Goal: Task Accomplishment & Management: Use online tool/utility

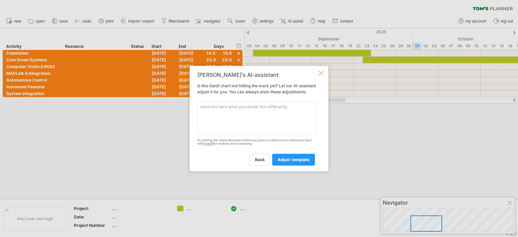
click at [256, 118] on textarea at bounding box center [257, 118] width 120 height 34
click at [272, 119] on textarea at bounding box center [257, 118] width 120 height 34
type textarea "how do I narrow the timeline"
click at [304, 158] on link "adjust template" at bounding box center [293, 160] width 43 height 12
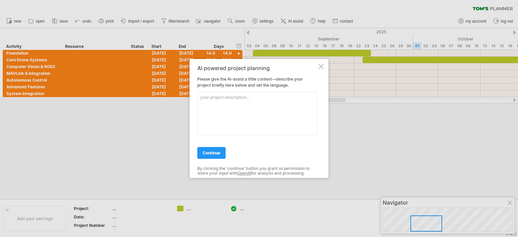
click at [324, 66] on div "AI powered project planning Please give the AI-assist a little context—describe…" at bounding box center [259, 118] width 139 height 119
click at [320, 66] on div at bounding box center [320, 66] width 5 height 5
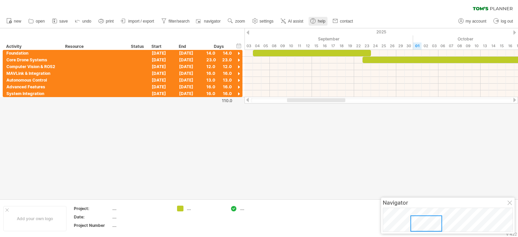
click at [322, 23] on span "help" at bounding box center [322, 21] width 8 height 5
click at [234, 21] on link "zoom" at bounding box center [236, 21] width 21 height 9
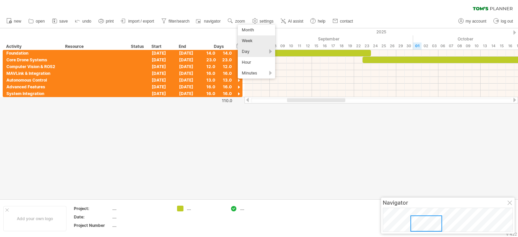
click at [254, 39] on div "Week" at bounding box center [256, 40] width 37 height 11
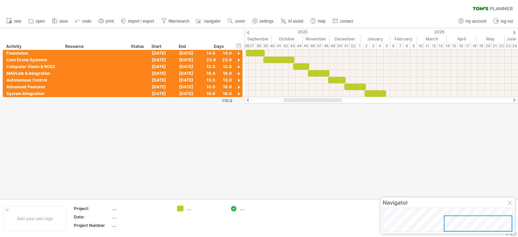
click at [303, 127] on div at bounding box center [259, 113] width 518 height 171
click at [323, 147] on div at bounding box center [259, 113] width 518 height 171
click at [239, 53] on div at bounding box center [239, 54] width 6 height 6
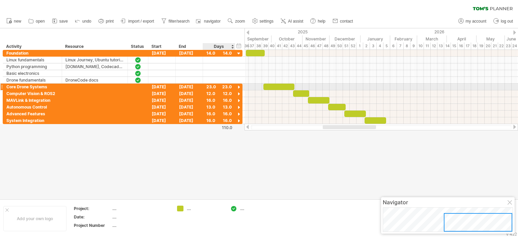
click at [237, 85] on div at bounding box center [239, 87] width 6 height 6
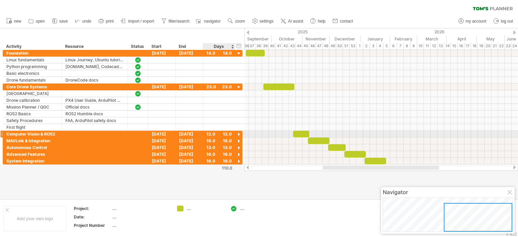
click at [236, 133] on div at bounding box center [239, 135] width 6 height 6
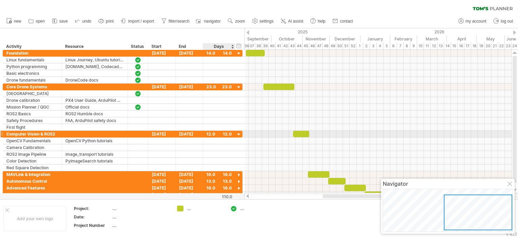
click at [237, 134] on div at bounding box center [239, 135] width 6 height 6
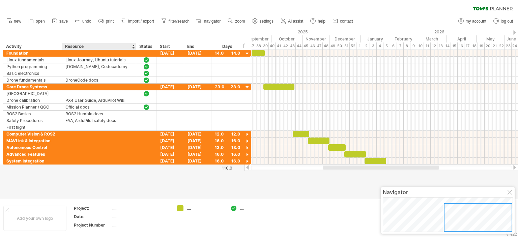
drag, startPoint x: 126, startPoint y: 47, endPoint x: 135, endPoint y: 47, distance: 8.4
click at [135, 47] on div at bounding box center [136, 46] width 2 height 7
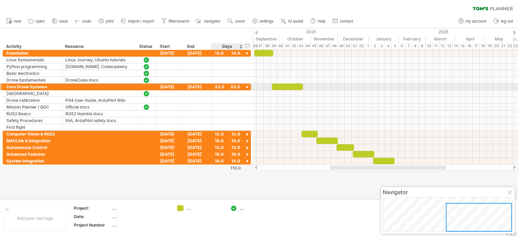
click at [249, 87] on div at bounding box center [247, 87] width 6 height 6
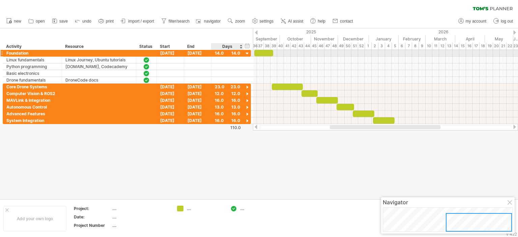
click at [248, 55] on div at bounding box center [247, 54] width 6 height 6
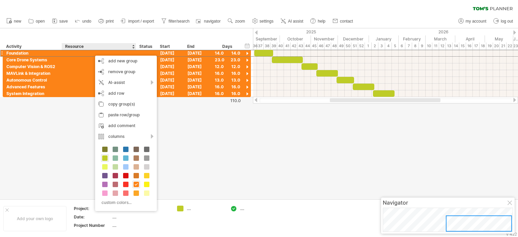
click at [104, 158] on span at bounding box center [104, 157] width 5 height 5
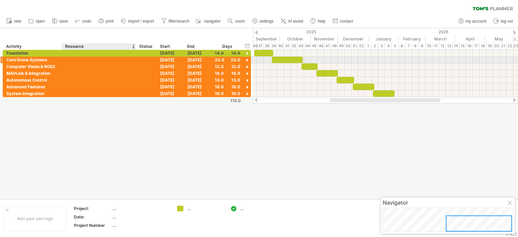
drag, startPoint x: 98, startPoint y: 98, endPoint x: 105, endPoint y: 59, distance: 39.0
click at [105, 59] on div "Trying to reach [DOMAIN_NAME] Connected again... 0% clear filter new" at bounding box center [259, 118] width 518 height 237
click at [118, 59] on input "text" at bounding box center [98, 60] width 67 height 6
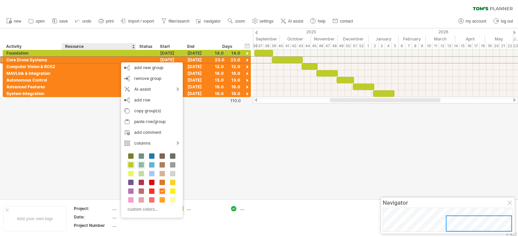
click at [139, 166] on span at bounding box center [141, 164] width 5 height 5
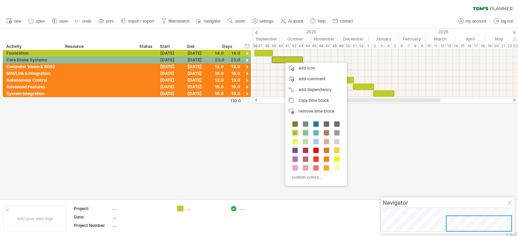
click at [304, 133] on span at bounding box center [305, 132] width 5 height 5
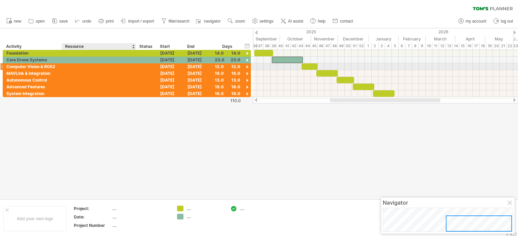
click at [116, 68] on div at bounding box center [98, 66] width 67 height 6
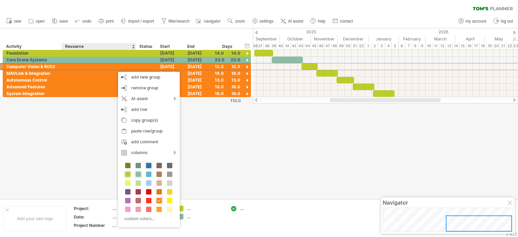
click at [148, 165] on span at bounding box center [148, 165] width 5 height 5
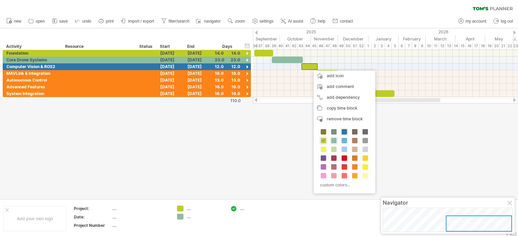
click at [342, 132] on span at bounding box center [344, 131] width 5 height 5
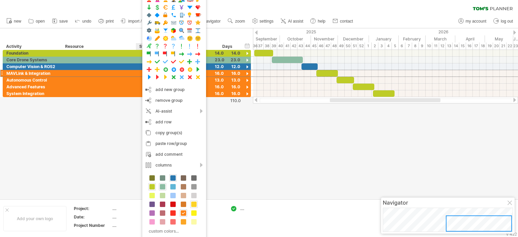
click at [193, 204] on span at bounding box center [193, 204] width 5 height 5
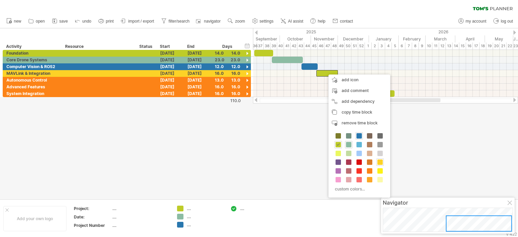
click at [379, 160] on span at bounding box center [379, 162] width 5 height 5
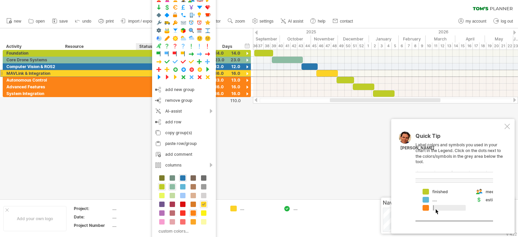
click at [299, 120] on div at bounding box center [259, 113] width 518 height 171
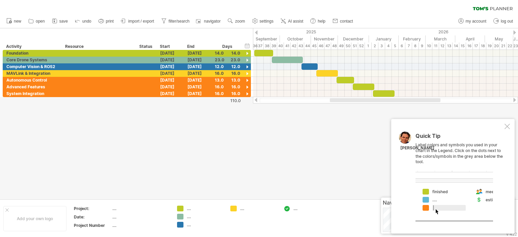
click at [506, 126] on div at bounding box center [507, 126] width 5 height 5
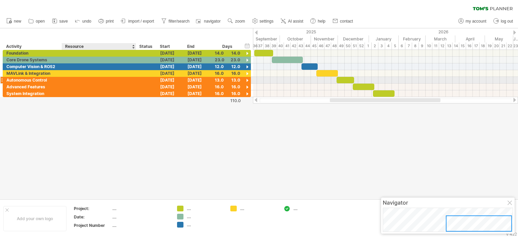
click at [126, 81] on div at bounding box center [98, 80] width 67 height 6
click at [2, 80] on div at bounding box center [1, 80] width 3 height 7
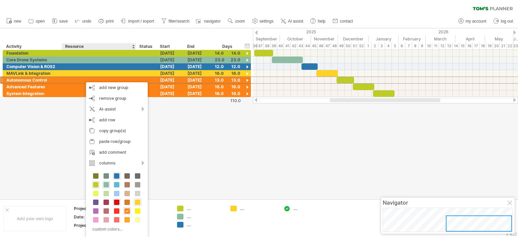
click at [116, 202] on span at bounding box center [116, 202] width 5 height 5
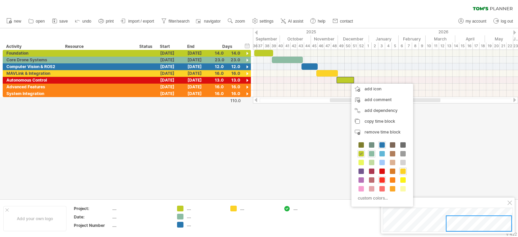
click at [380, 177] on span at bounding box center [381, 179] width 5 height 5
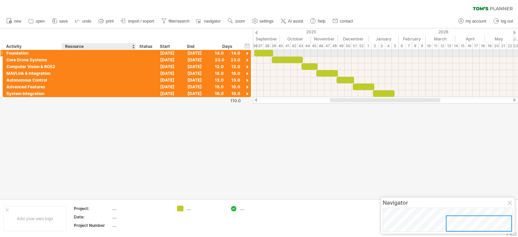
drag, startPoint x: 103, startPoint y: 97, endPoint x: 104, endPoint y: 52, distance: 45.2
click at [104, 52] on div "Trying to reach [DOMAIN_NAME] Connected again... 0% clear filter new" at bounding box center [259, 118] width 518 height 237
click at [101, 53] on input "text" at bounding box center [98, 53] width 67 height 6
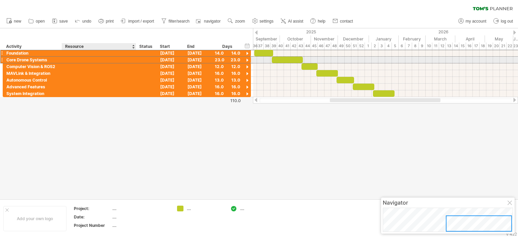
click at [87, 59] on div at bounding box center [98, 60] width 67 height 6
click at [88, 67] on div at bounding box center [98, 66] width 67 height 6
click at [85, 77] on div at bounding box center [98, 80] width 67 height 6
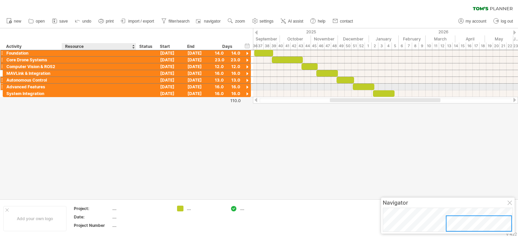
click at [84, 89] on div at bounding box center [98, 87] width 67 height 6
click at [83, 94] on div at bounding box center [98, 93] width 67 height 6
click at [81, 73] on div at bounding box center [98, 73] width 67 height 6
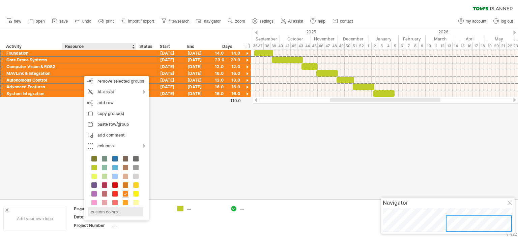
click at [97, 213] on div "custom colors..." at bounding box center [116, 211] width 56 height 9
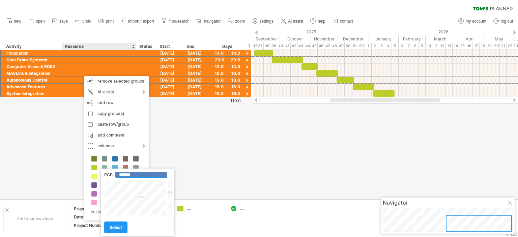
click at [145, 176] on input "*******" at bounding box center [141, 175] width 52 height 6
type input "*******"
click at [119, 230] on span "select" at bounding box center [116, 227] width 12 height 5
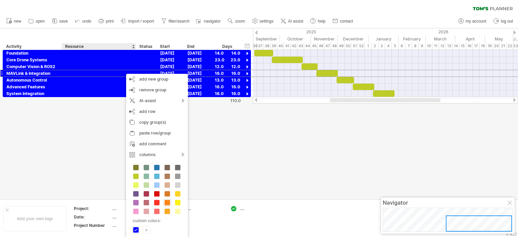
click at [101, 113] on div at bounding box center [259, 113] width 518 height 171
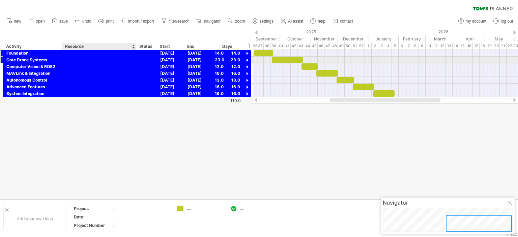
drag, startPoint x: 92, startPoint y: 101, endPoint x: 104, endPoint y: 53, distance: 49.0
click at [104, 53] on div "Trying to reach [DOMAIN_NAME] Connected again... 0% clear filter new" at bounding box center [259, 118] width 518 height 237
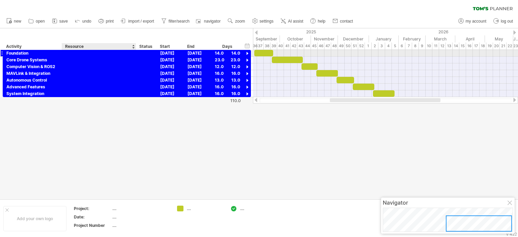
click at [101, 54] on input "text" at bounding box center [98, 53] width 67 height 6
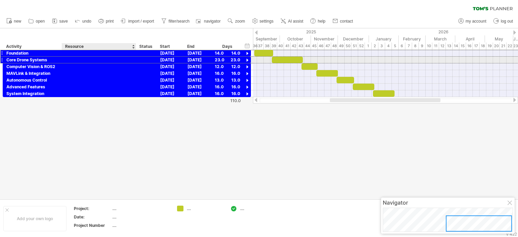
click at [98, 59] on div at bounding box center [98, 60] width 67 height 6
click at [98, 65] on div at bounding box center [98, 66] width 67 height 6
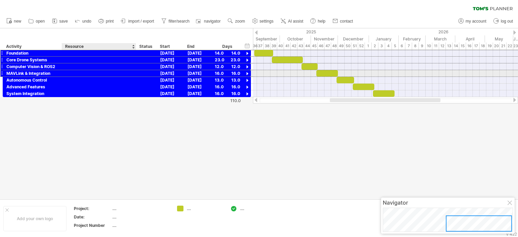
click at [98, 72] on div at bounding box center [98, 73] width 67 height 6
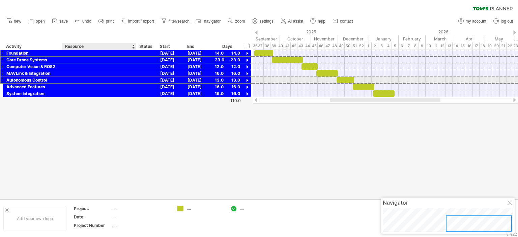
click at [98, 80] on div at bounding box center [98, 80] width 67 height 6
click at [98, 85] on div at bounding box center [98, 87] width 67 height 6
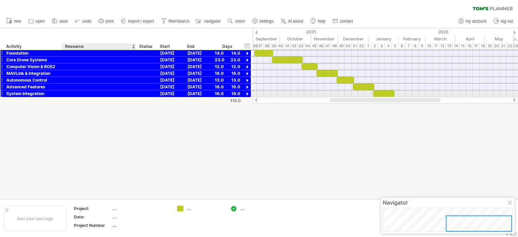
click at [98, 93] on div at bounding box center [98, 93] width 67 height 6
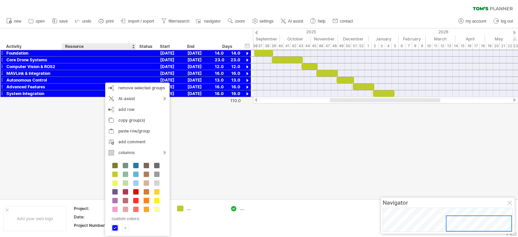
click at [126, 226] on div "+" at bounding box center [125, 228] width 7 height 6
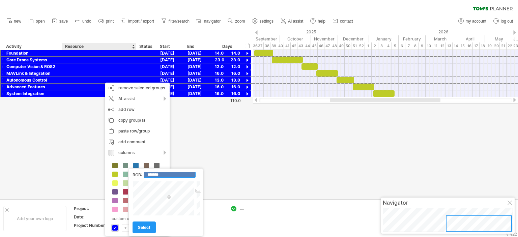
click at [168, 175] on input "*******" at bounding box center [170, 175] width 52 height 6
type input "*******"
click at [149, 228] on span "select" at bounding box center [144, 227] width 12 height 5
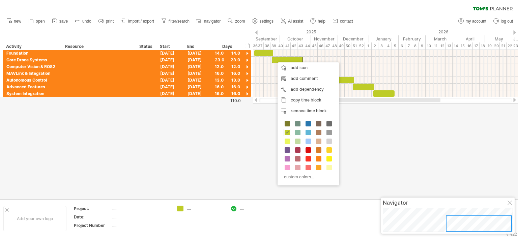
click at [161, 135] on div at bounding box center [259, 113] width 518 height 171
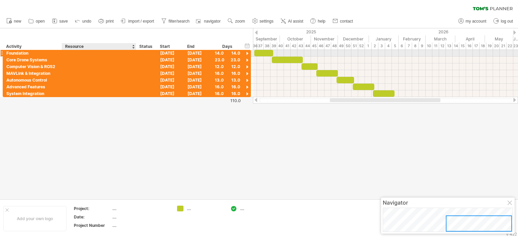
click at [90, 54] on div at bounding box center [98, 53] width 67 height 6
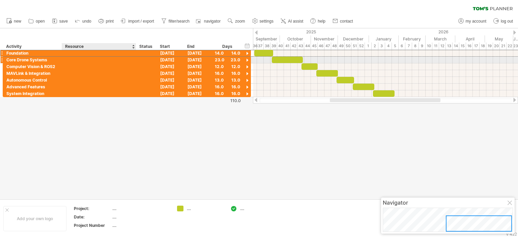
click at [90, 58] on div at bounding box center [98, 60] width 67 height 6
click at [90, 66] on div at bounding box center [98, 66] width 67 height 6
click at [91, 72] on div at bounding box center [98, 73] width 67 height 6
click at [92, 79] on div at bounding box center [98, 80] width 67 height 6
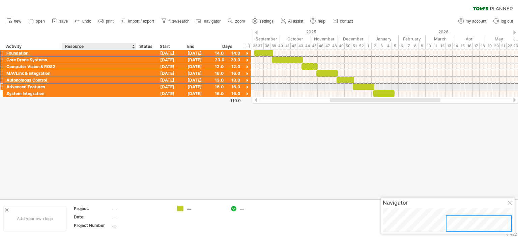
click at [93, 86] on div at bounding box center [98, 87] width 67 height 6
click at [93, 91] on div at bounding box center [98, 93] width 67 height 6
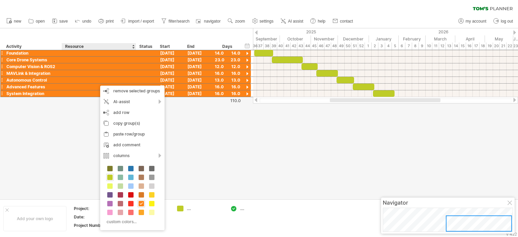
click at [111, 179] on span at bounding box center [109, 177] width 5 height 5
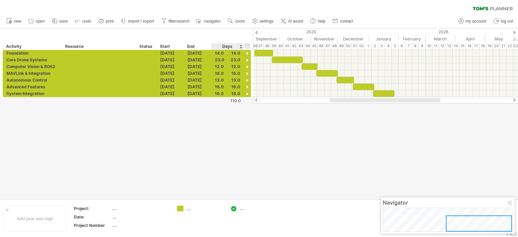
click at [236, 135] on div at bounding box center [259, 113] width 518 height 171
click at [247, 59] on div at bounding box center [247, 60] width 6 height 6
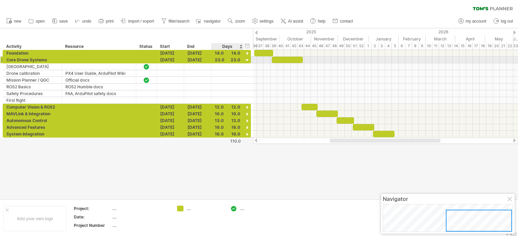
click at [245, 60] on div at bounding box center [247, 60] width 6 height 6
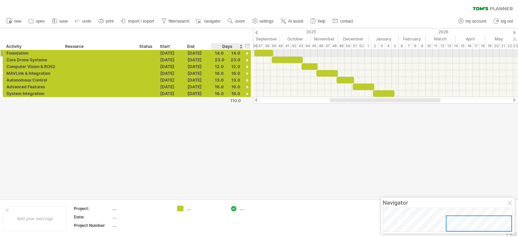
click at [248, 52] on div at bounding box center [247, 54] width 6 height 6
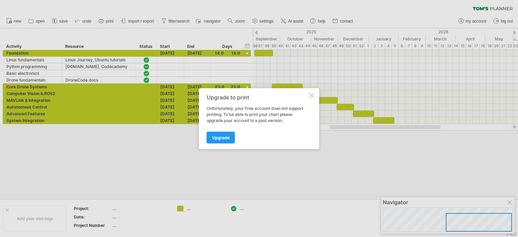
click at [308, 92] on div "Upgrade to print Unfortunately, your Free account does not support printing. To…" at bounding box center [259, 118] width 120 height 61
click at [314, 97] on div at bounding box center [311, 95] width 5 height 5
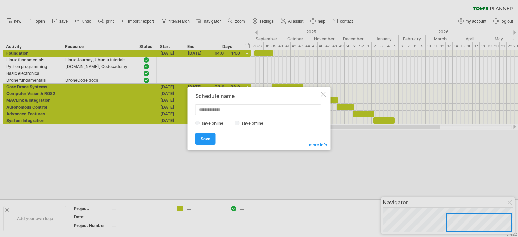
click at [322, 93] on div at bounding box center [323, 94] width 5 height 5
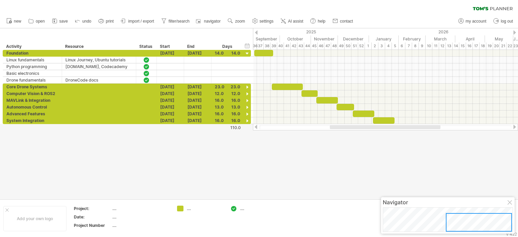
click at [298, 161] on div at bounding box center [259, 113] width 518 height 171
drag, startPoint x: 478, startPoint y: 5, endPoint x: 287, endPoint y: 158, distance: 244.7
click at [287, 158] on div at bounding box center [259, 113] width 518 height 171
click at [247, 86] on div at bounding box center [247, 87] width 6 height 6
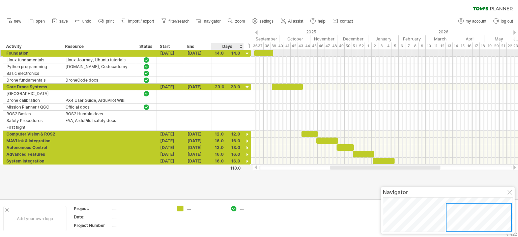
click at [248, 54] on div at bounding box center [247, 54] width 6 height 6
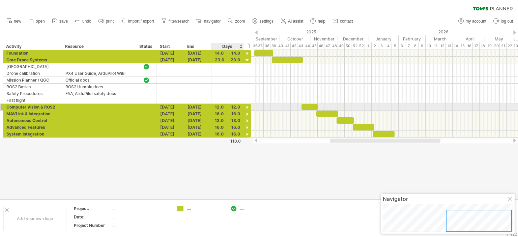
click at [247, 106] on div at bounding box center [247, 108] width 6 height 6
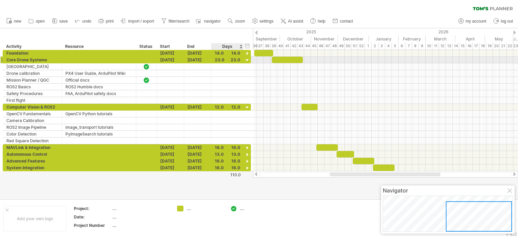
click at [247, 59] on div at bounding box center [247, 60] width 6 height 6
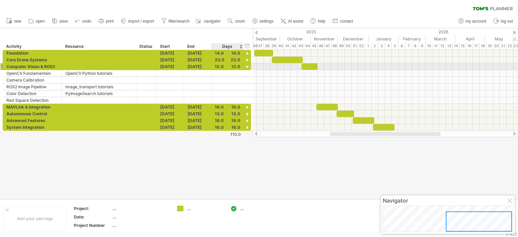
click at [248, 67] on div at bounding box center [247, 67] width 6 height 6
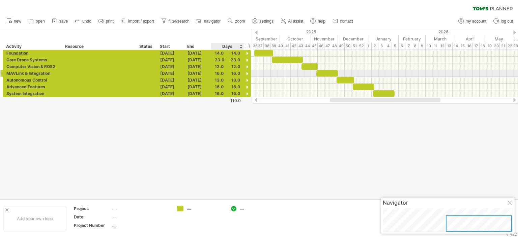
click at [247, 74] on div at bounding box center [247, 74] width 6 height 6
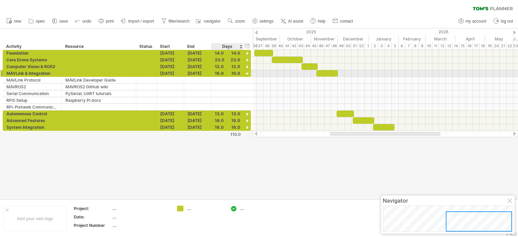
click at [246, 75] on div at bounding box center [247, 74] width 6 height 6
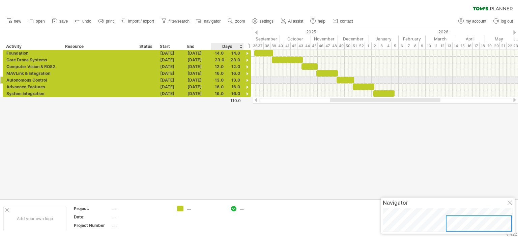
click at [247, 81] on div at bounding box center [247, 81] width 6 height 6
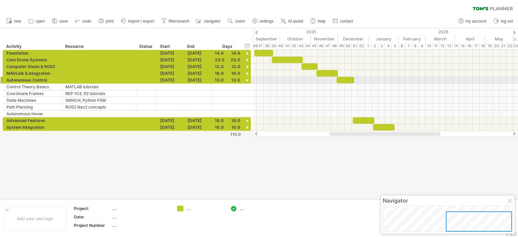
click at [247, 82] on div at bounding box center [247, 81] width 6 height 6
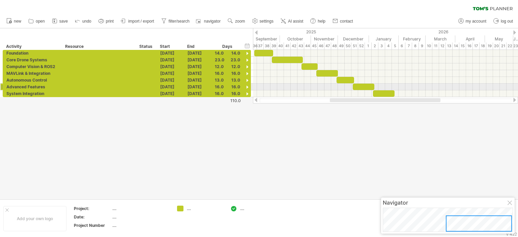
click at [246, 88] on div at bounding box center [247, 87] width 6 height 6
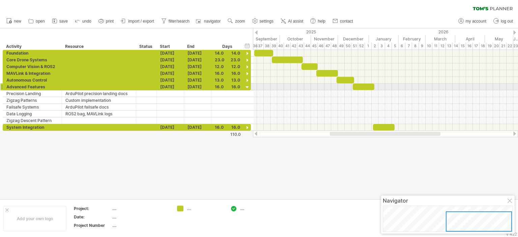
click at [247, 87] on div at bounding box center [247, 87] width 6 height 6
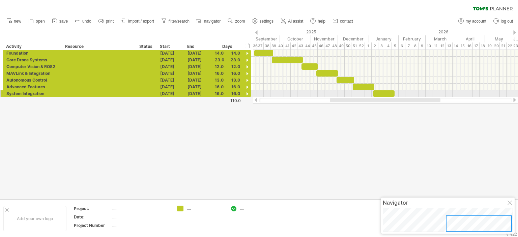
click at [248, 94] on div at bounding box center [247, 94] width 6 height 6
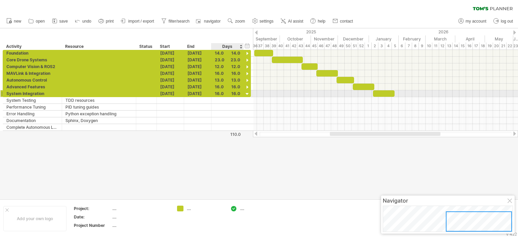
click at [247, 95] on div at bounding box center [247, 94] width 6 height 6
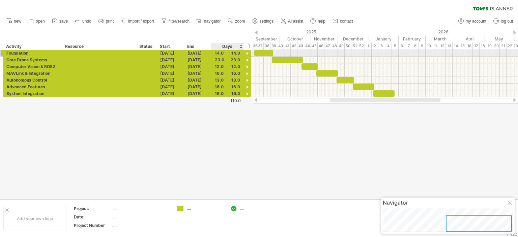
click at [246, 54] on div at bounding box center [247, 54] width 6 height 6
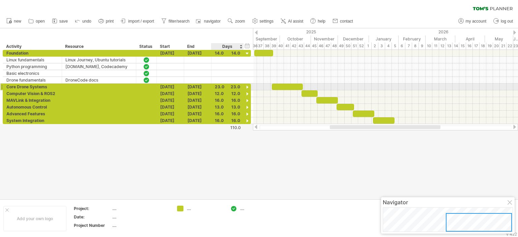
click at [247, 85] on div at bounding box center [247, 87] width 6 height 6
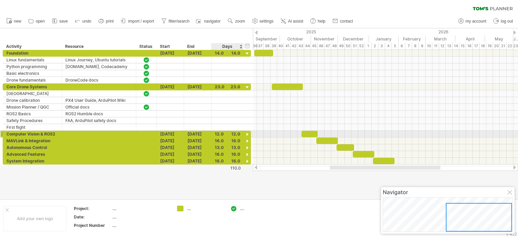
click at [247, 133] on div at bounding box center [247, 135] width 6 height 6
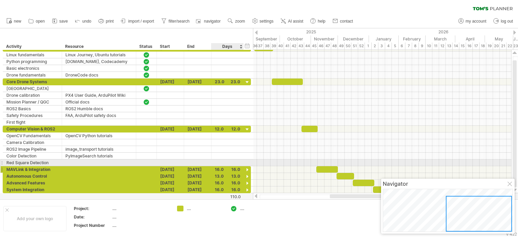
click at [248, 167] on div at bounding box center [247, 170] width 6 height 6
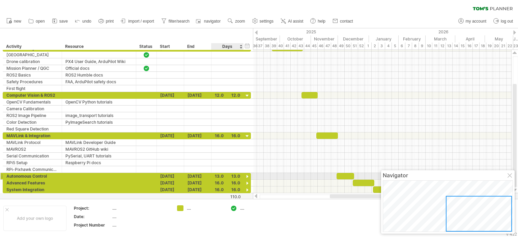
click at [247, 175] on div at bounding box center [247, 177] width 6 height 6
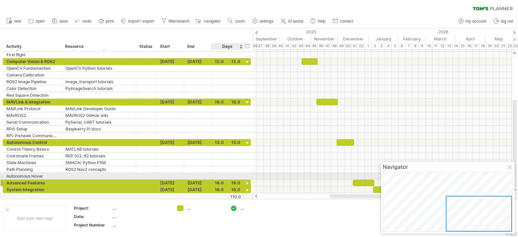
click at [247, 181] on div at bounding box center [247, 183] width 6 height 6
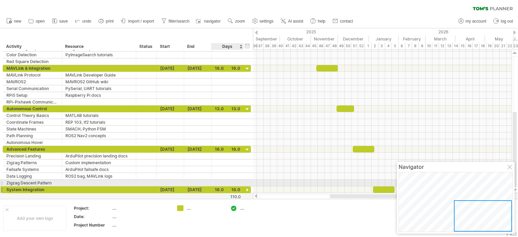
click at [248, 188] on div at bounding box center [247, 190] width 6 height 6
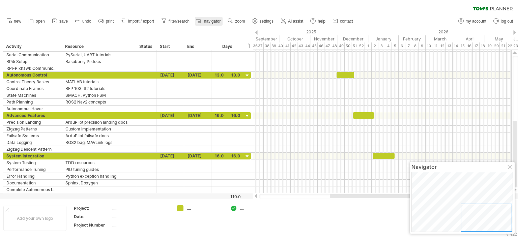
click at [212, 20] on span "navigator" at bounding box center [212, 21] width 17 height 5
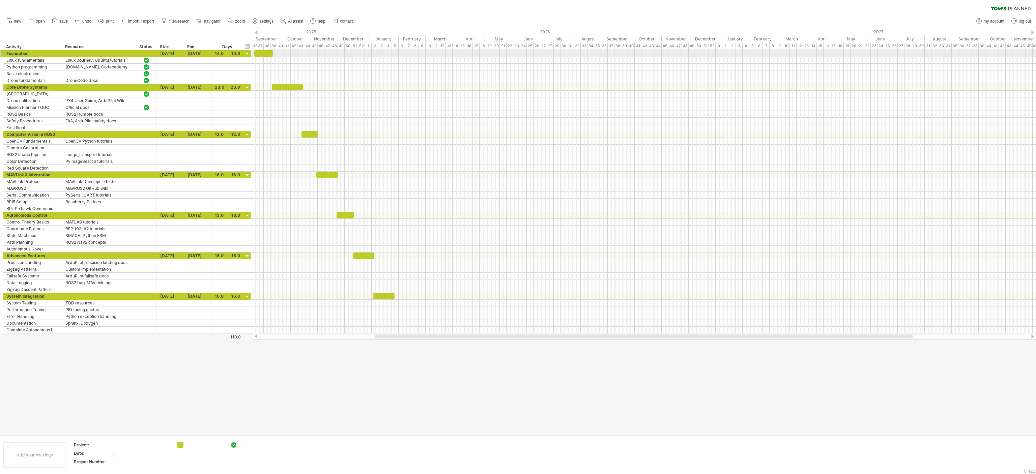
click at [246, 55] on div at bounding box center [247, 54] width 6 height 6
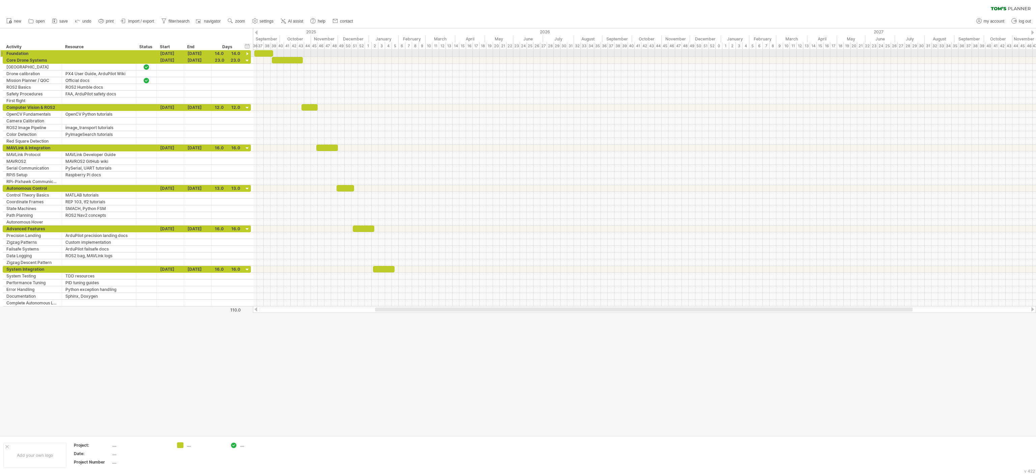
click at [246, 55] on div at bounding box center [247, 54] width 6 height 6
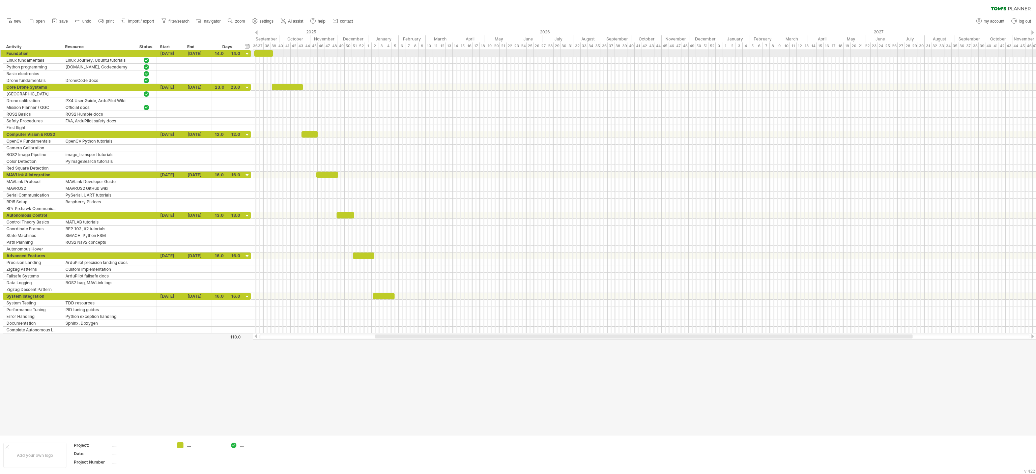
click at [247, 55] on div at bounding box center [247, 54] width 6 height 6
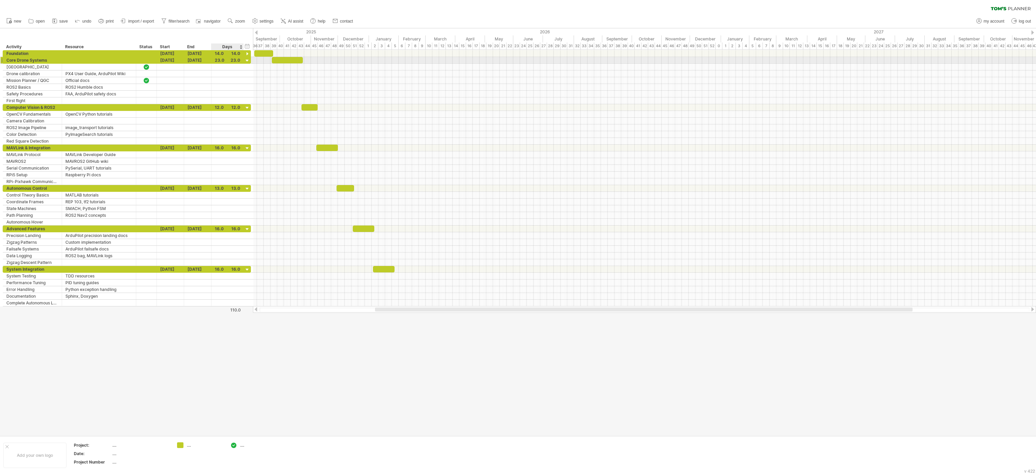
click at [246, 60] on div at bounding box center [247, 61] width 6 height 6
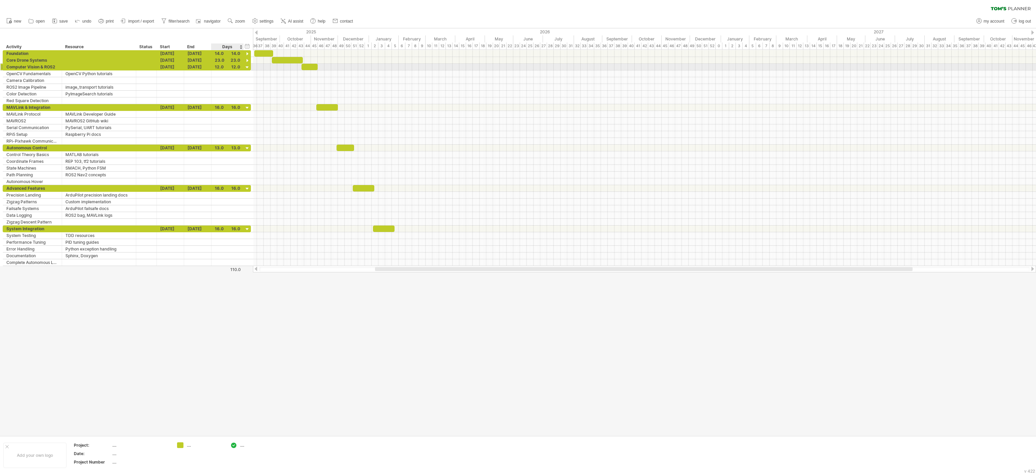
click at [246, 68] on div at bounding box center [247, 67] width 6 height 6
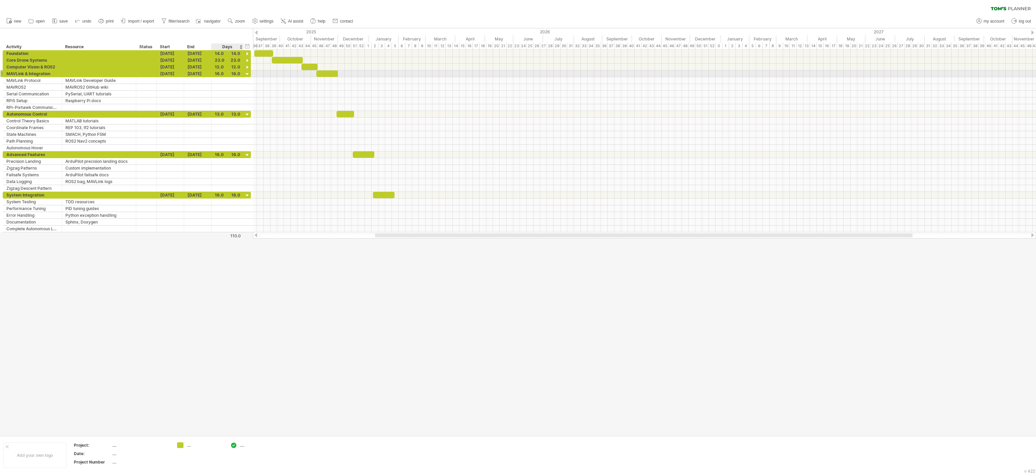
click at [247, 77] on div at bounding box center [247, 74] width 6 height 6
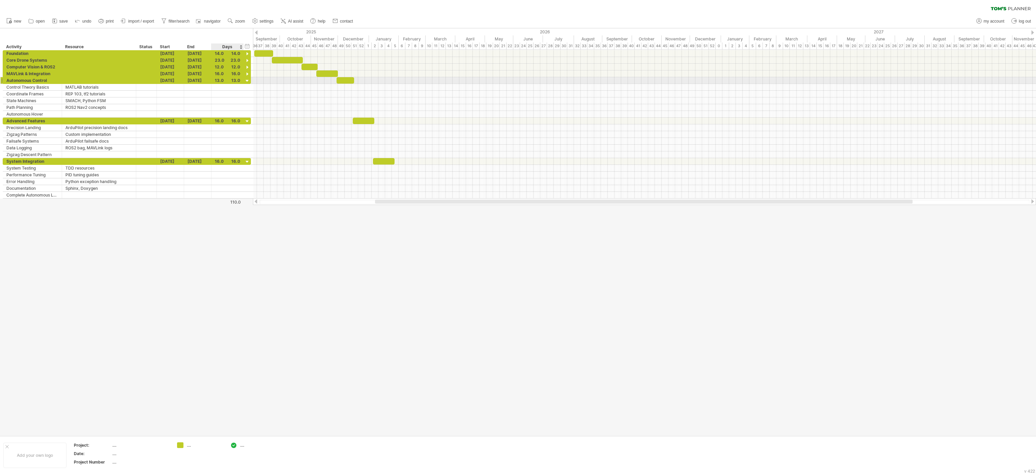
click at [247, 83] on div at bounding box center [247, 81] width 6 height 6
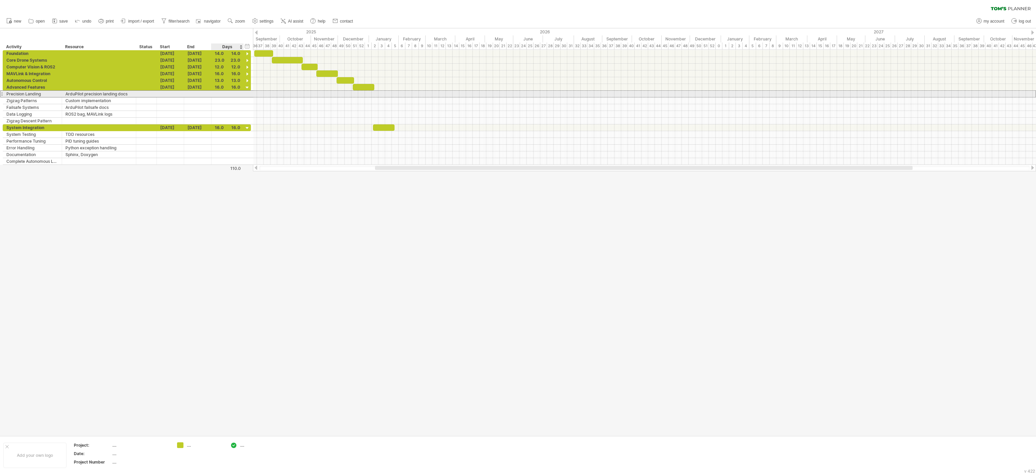
click at [248, 91] on div "**********" at bounding box center [127, 93] width 248 height 7
click at [246, 88] on div at bounding box center [247, 88] width 6 height 6
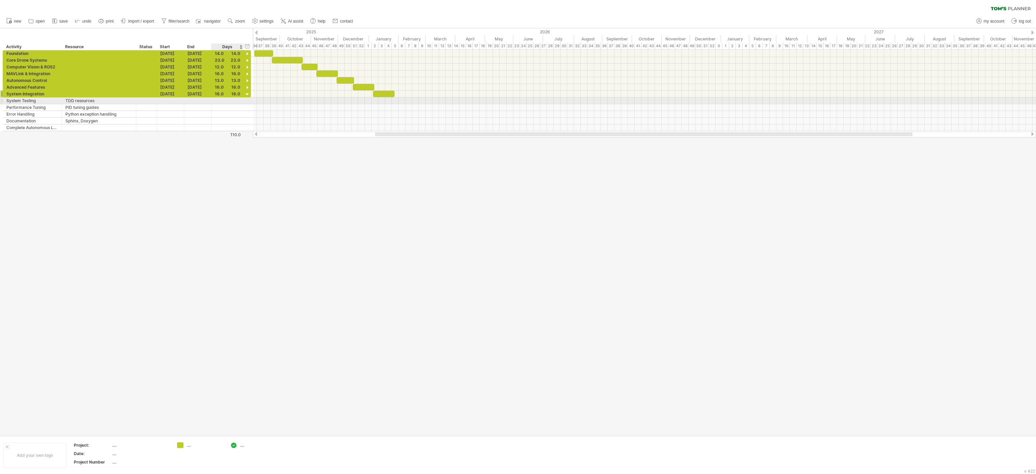
click at [246, 98] on div at bounding box center [247, 94] width 6 height 6
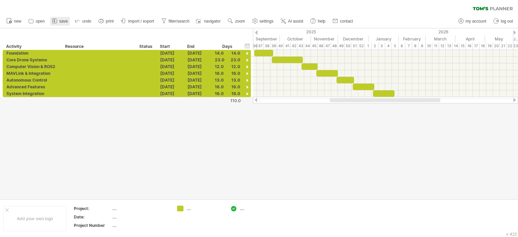
click at [59, 21] on link "save" at bounding box center [60, 21] width 20 height 9
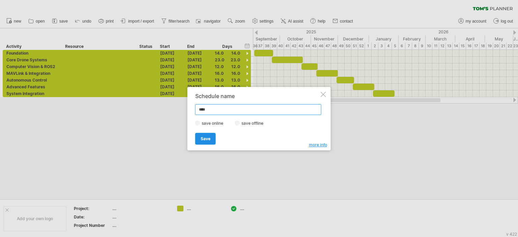
type input "****"
click at [203, 136] on span "Save" at bounding box center [206, 138] width 10 height 5
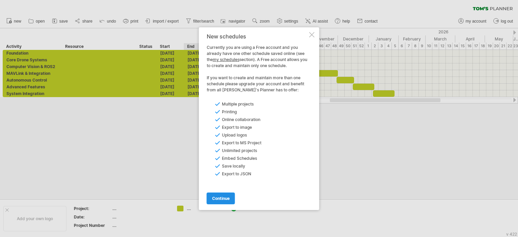
click at [228, 195] on link "continue" at bounding box center [221, 199] width 28 height 12
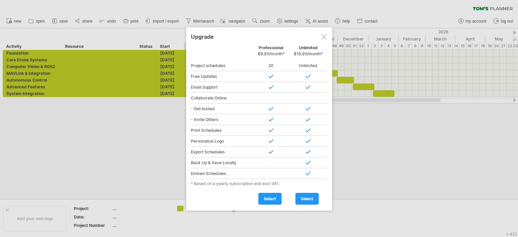
click at [326, 38] on div at bounding box center [323, 36] width 5 height 5
